Goal: Communication & Community: Share content

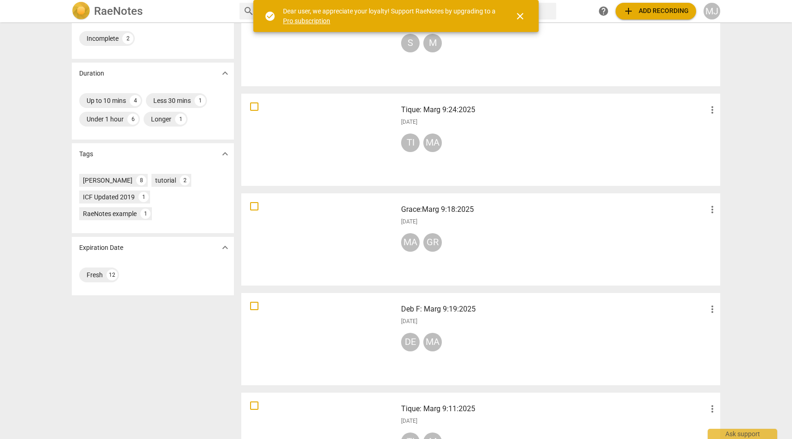
scroll to position [216, 0]
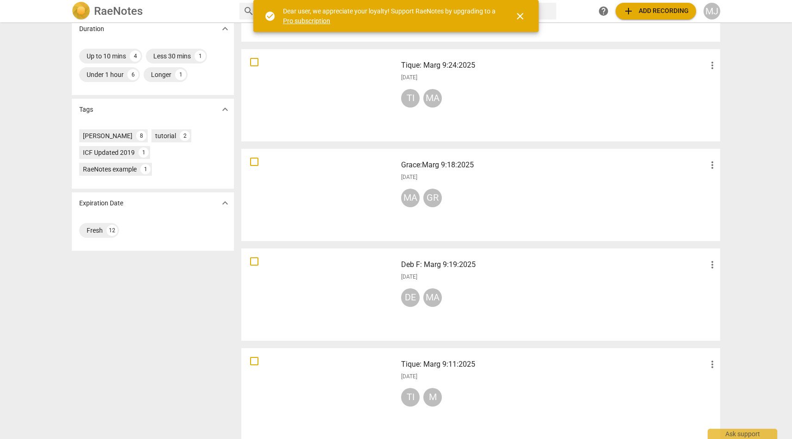
click at [710, 263] on span "more_vert" at bounding box center [712, 264] width 11 height 11
click at [647, 280] on div at bounding box center [396, 219] width 792 height 439
click at [547, 283] on div "Deb F: Marg 9:19:2025 more_vert [DATE] DE MA" at bounding box center [560, 294] width 332 height 86
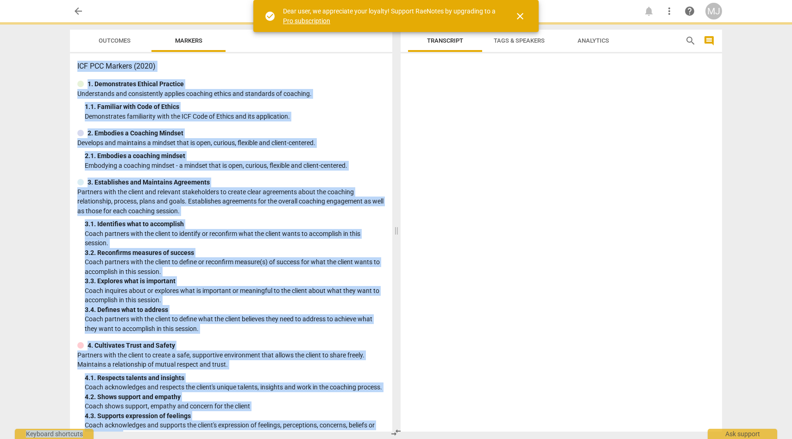
click at [547, 283] on div at bounding box center [561, 244] width 321 height 374
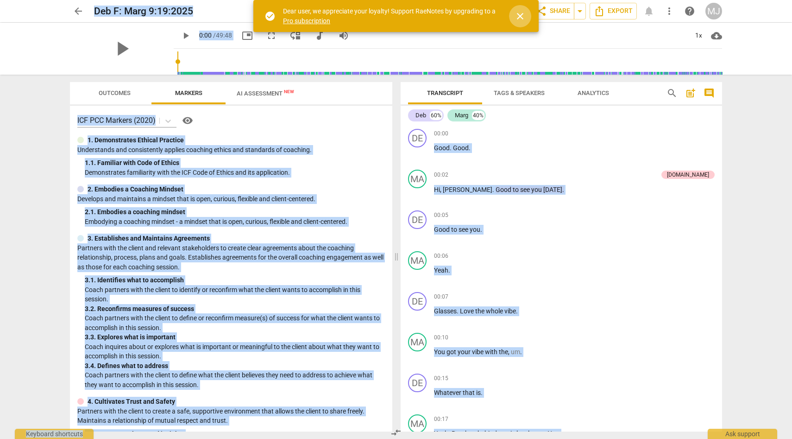
click at [518, 13] on span "close" at bounding box center [520, 16] width 11 height 11
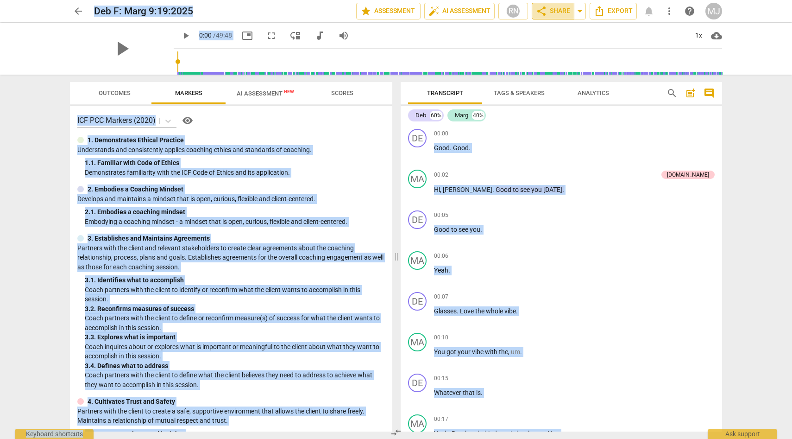
click at [546, 13] on span "share" at bounding box center [541, 11] width 11 height 11
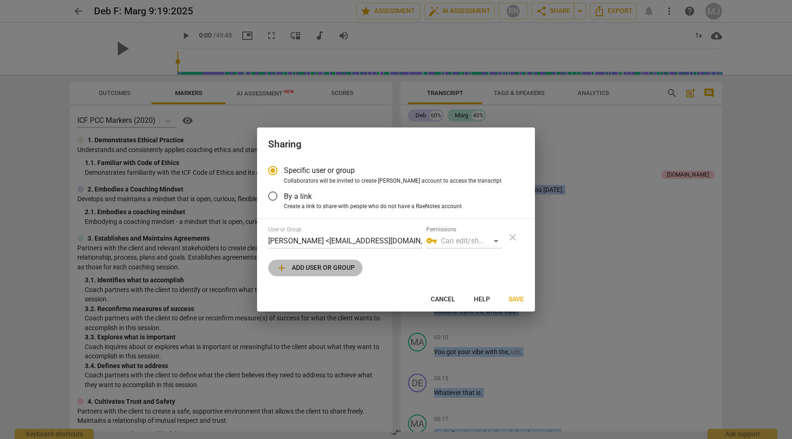
click at [335, 269] on span "add Add user or group" at bounding box center [315, 267] width 79 height 11
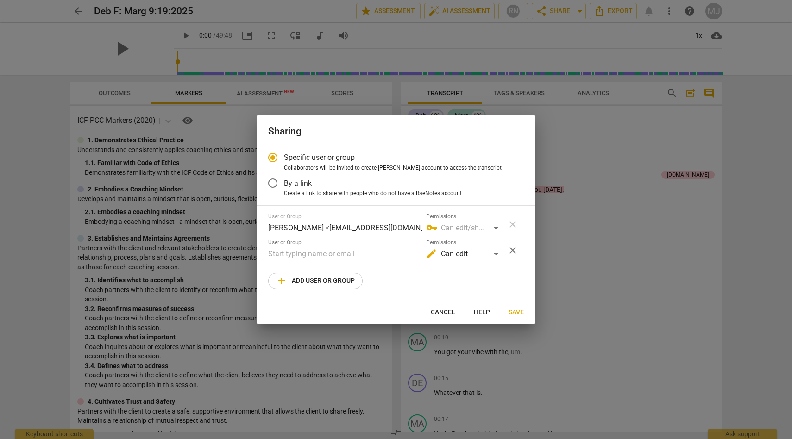
click at [340, 254] on input "text" at bounding box center [345, 253] width 154 height 15
click at [311, 279] on span "add Add user or group" at bounding box center [315, 280] width 79 height 11
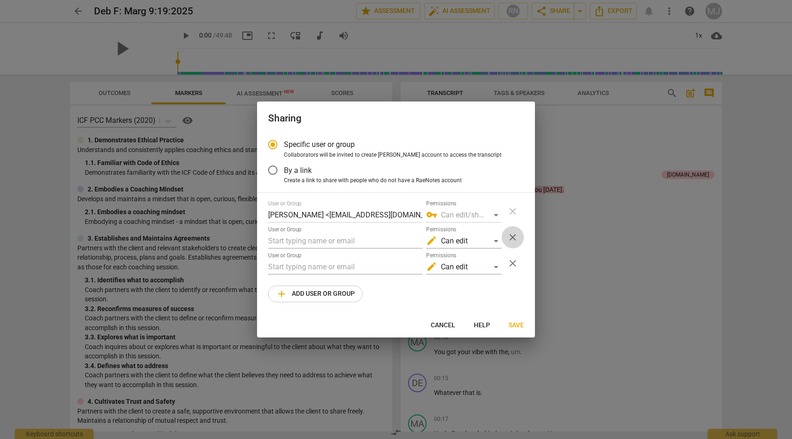
click at [512, 236] on span "close" at bounding box center [512, 237] width 11 height 11
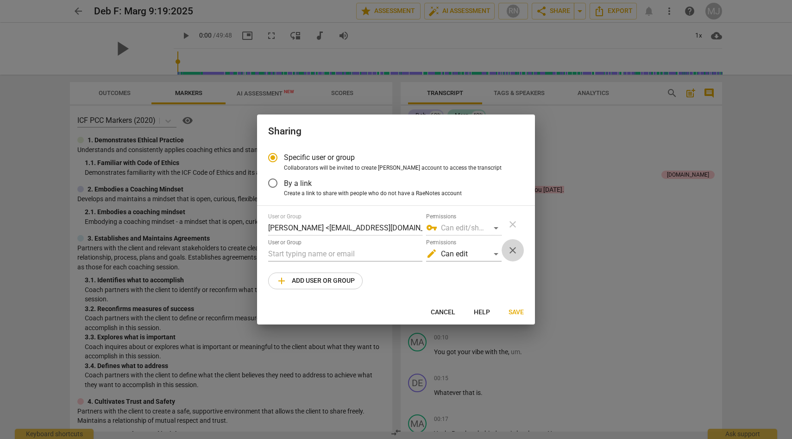
click at [514, 249] on span "close" at bounding box center [512, 250] width 11 height 11
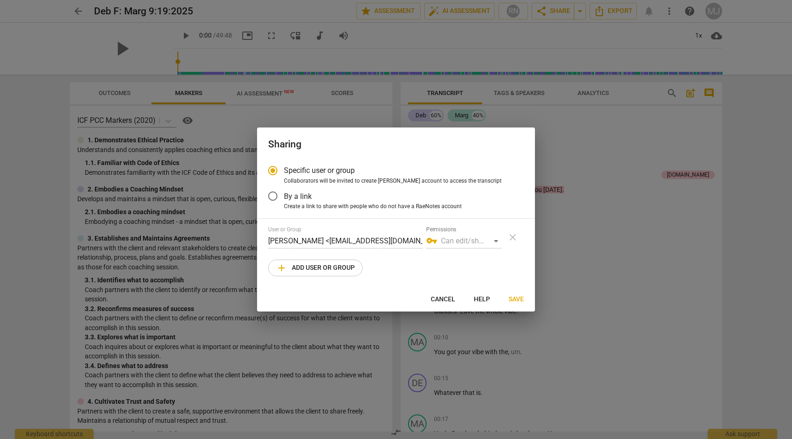
click at [497, 239] on div "vpn_key Can edit/share" at bounding box center [463, 240] width 75 height 15
click at [315, 268] on span "add Add user or group" at bounding box center [315, 267] width 79 height 11
radio input "false"
